Goal: Information Seeking & Learning: Learn about a topic

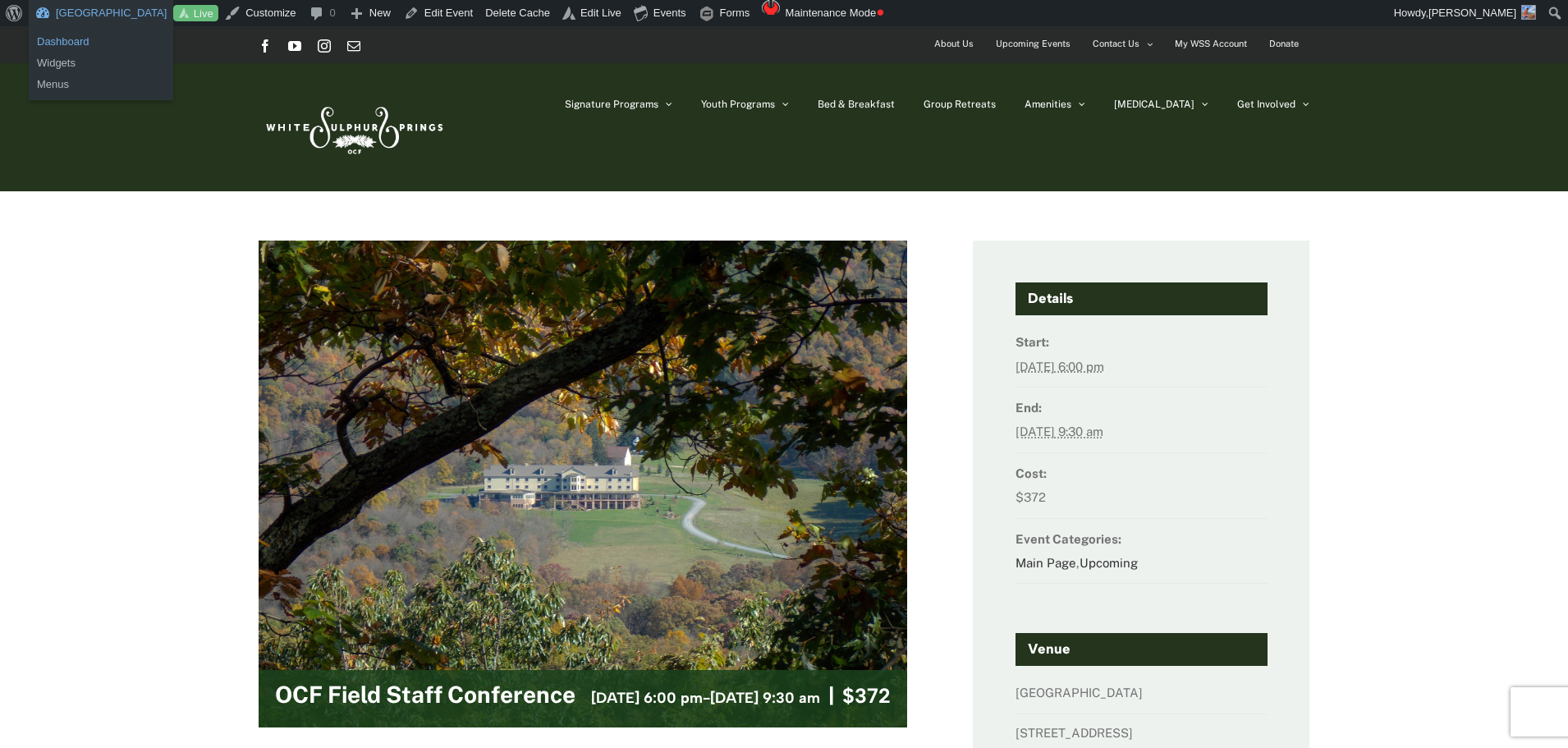
click at [66, 37] on link "Dashboard" at bounding box center [101, 42] width 145 height 21
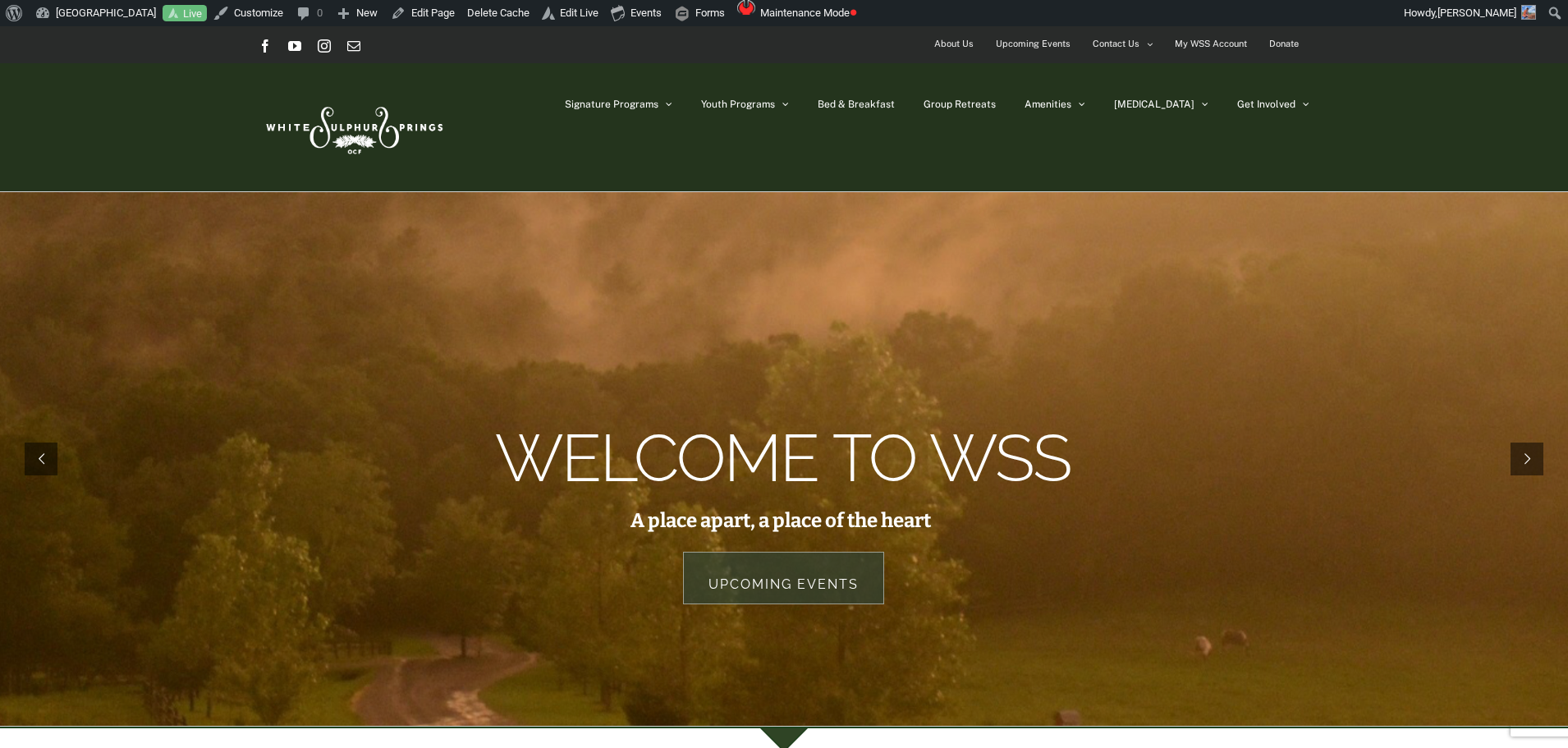
click at [1061, 41] on span "Upcoming Events" at bounding box center [1033, 44] width 74 height 24
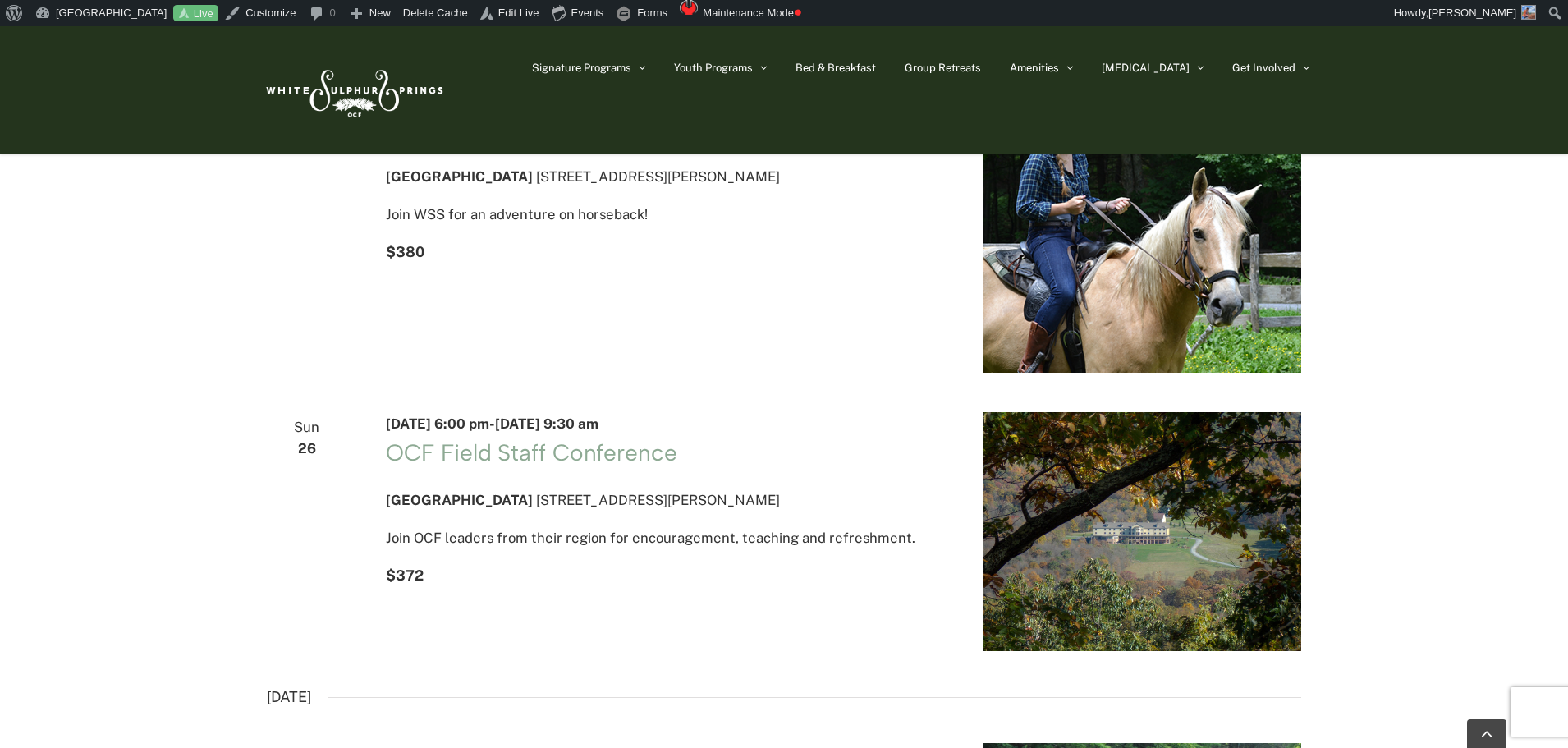
scroll to position [903, 0]
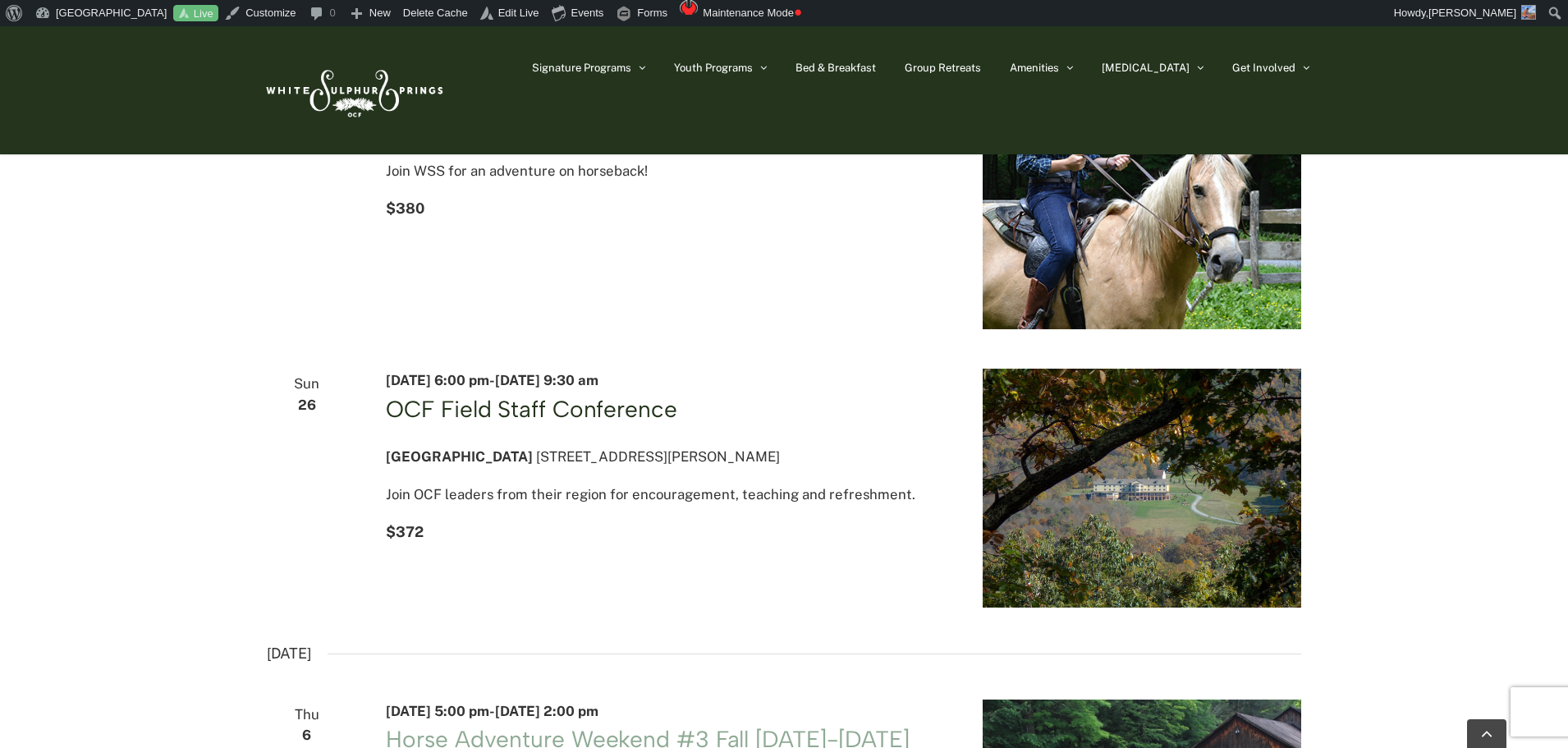
click at [652, 418] on link "OCF Field Staff Conference" at bounding box center [531, 408] width 291 height 28
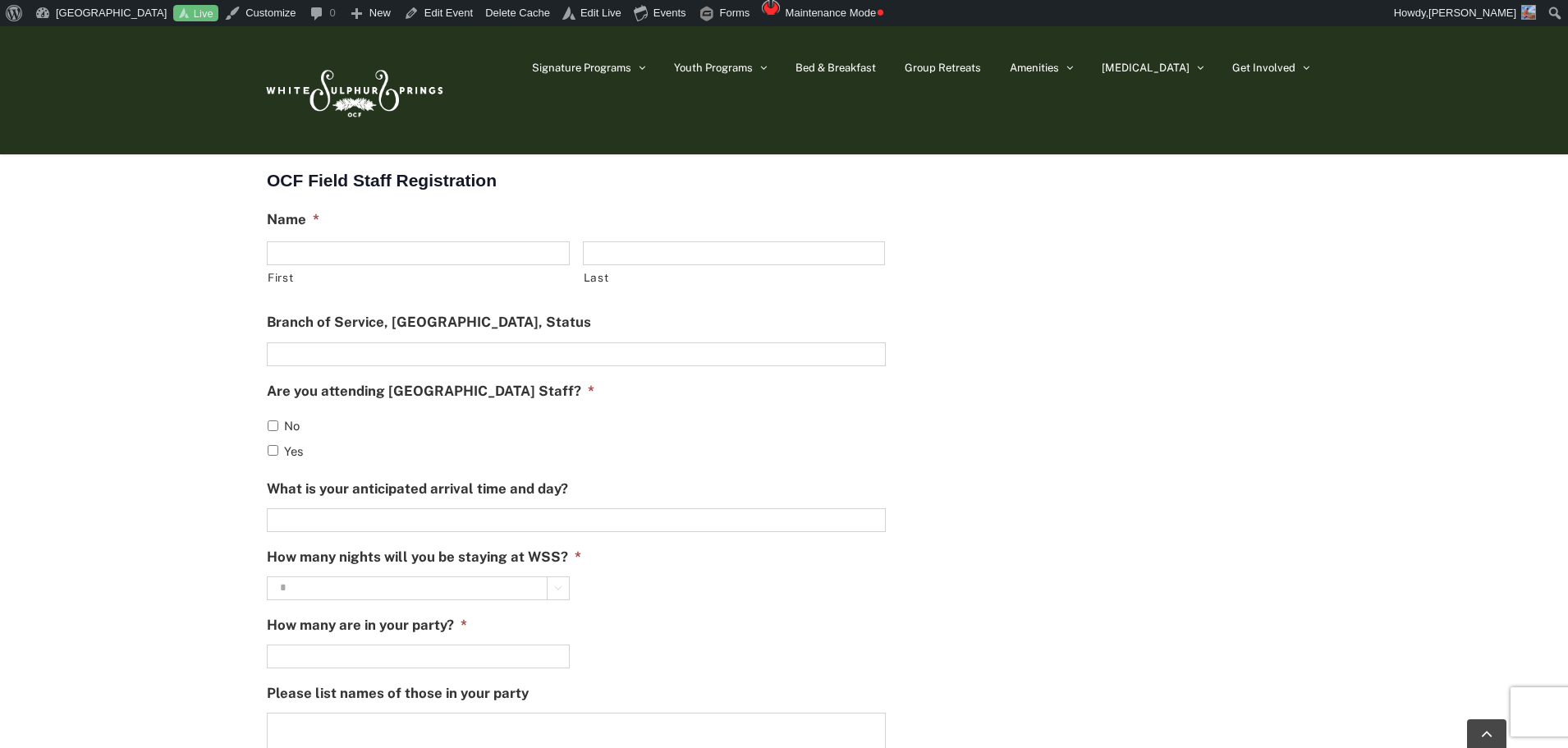
scroll to position [329, 0]
